Goal: Information Seeking & Learning: Learn about a topic

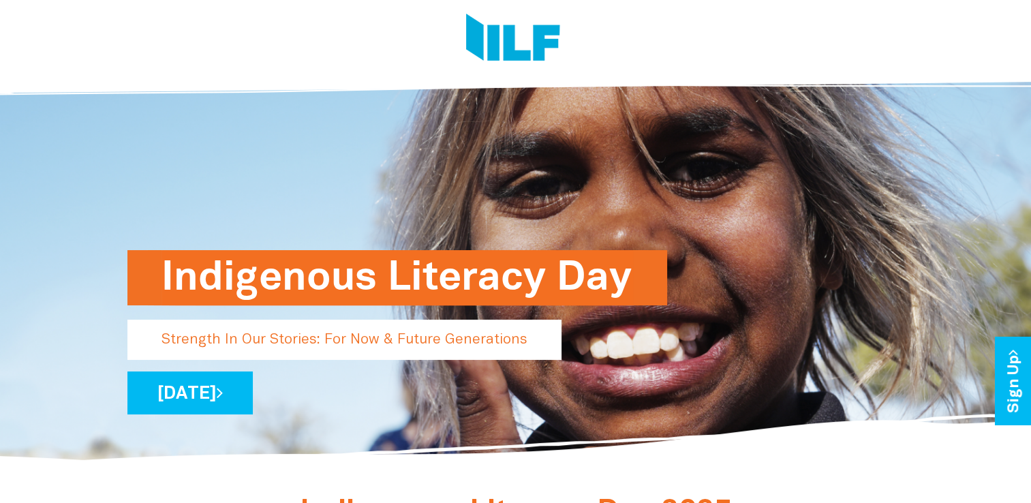
click at [701, 263] on div "Indigenous Literacy Day Strength In Our Stories: For Now & Future Generations W…" at bounding box center [515, 264] width 797 height 400
click at [621, 271] on h1 "Indigenous Literacy Day" at bounding box center [396, 277] width 471 height 55
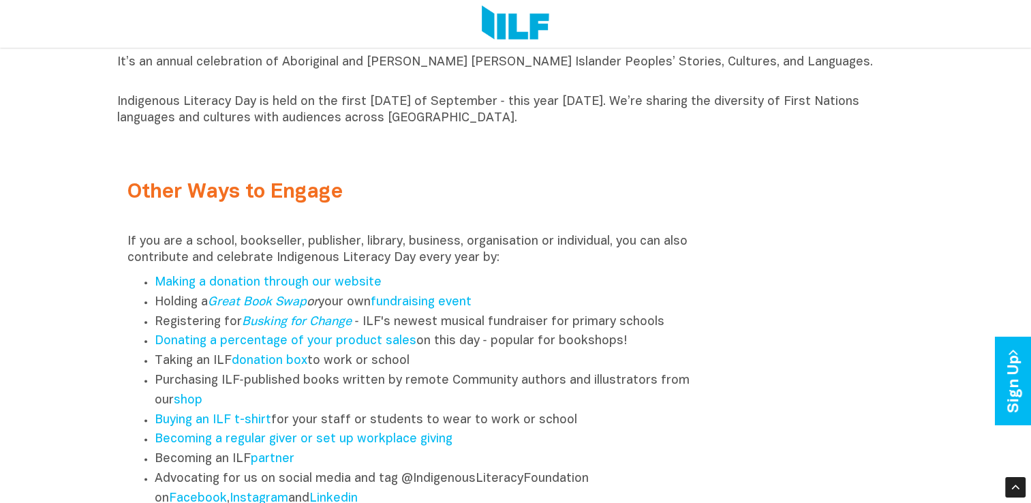
scroll to position [1635, 0]
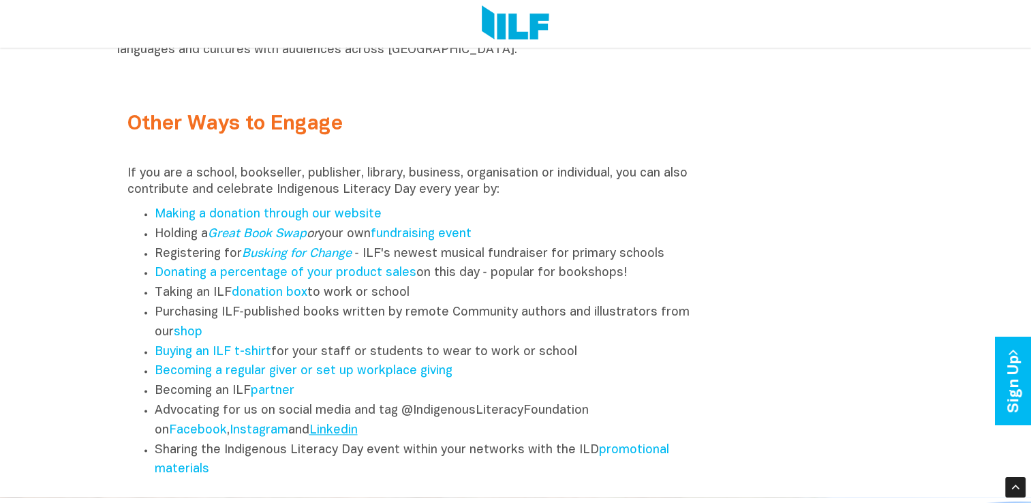
click at [346, 436] on link "Linkedin" at bounding box center [333, 430] width 48 height 12
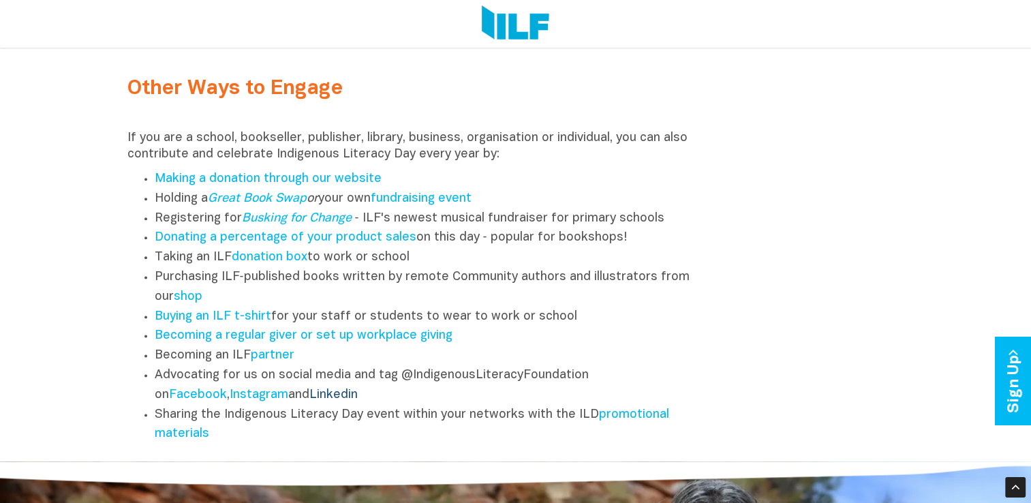
scroll to position [1703, 0]
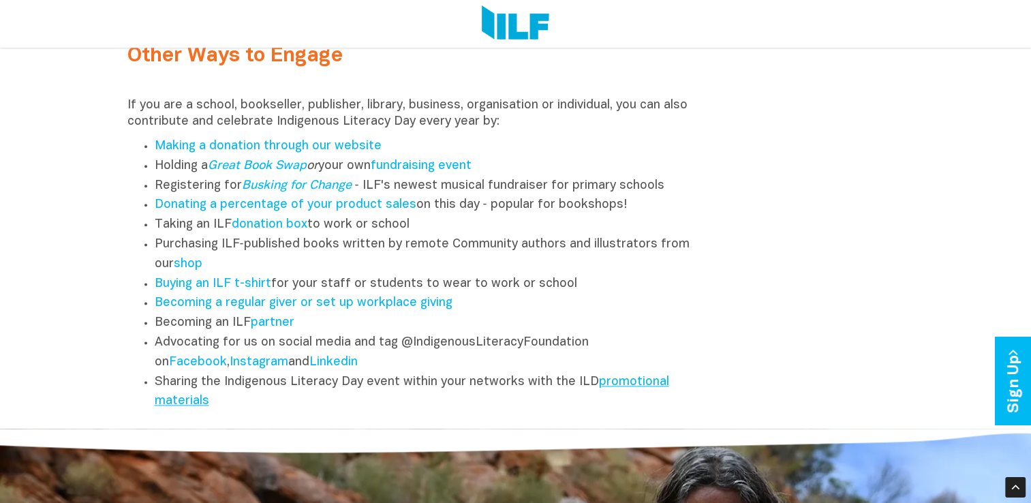
click at [631, 388] on link "promotional materials" at bounding box center [412, 391] width 514 height 31
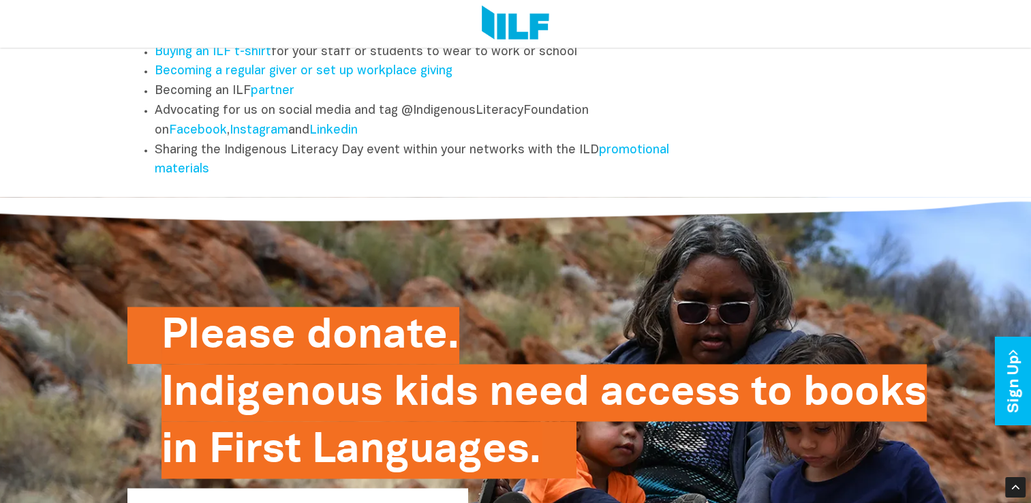
scroll to position [1932, 0]
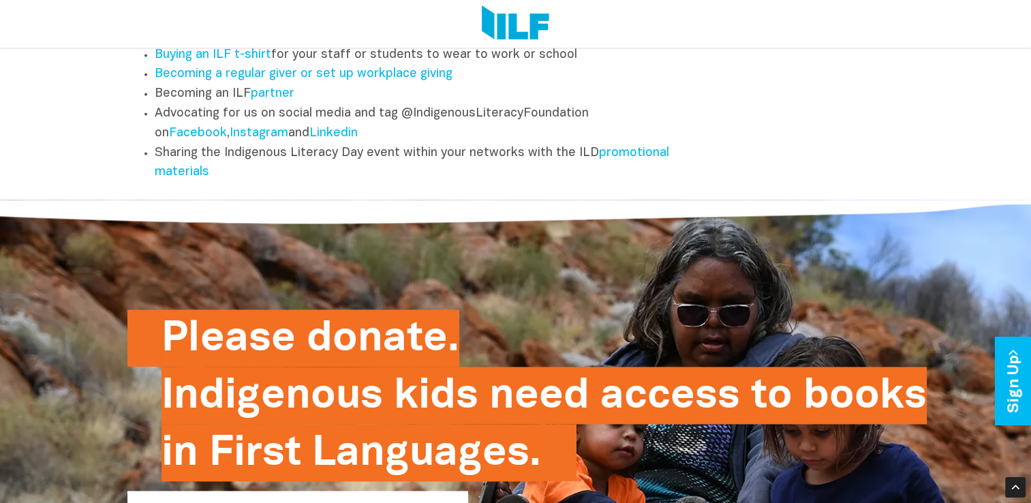
click at [644, 144] on li "Advocating for us on social media and tag @IndigenousLiteracyFoundation on Face…" at bounding box center [430, 124] width 550 height 40
click at [644, 157] on link "promotional materials" at bounding box center [412, 162] width 514 height 31
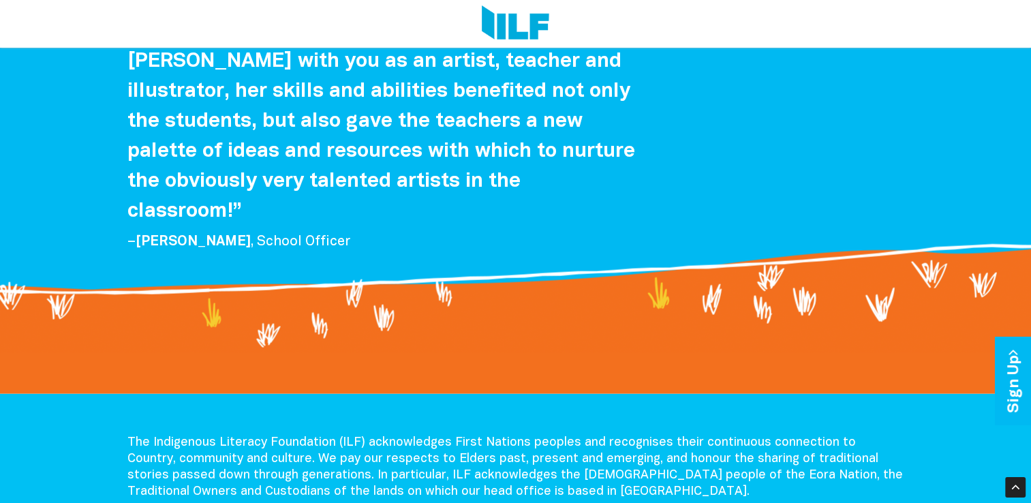
scroll to position [2681, 0]
